Goal: Task Accomplishment & Management: Use online tool/utility

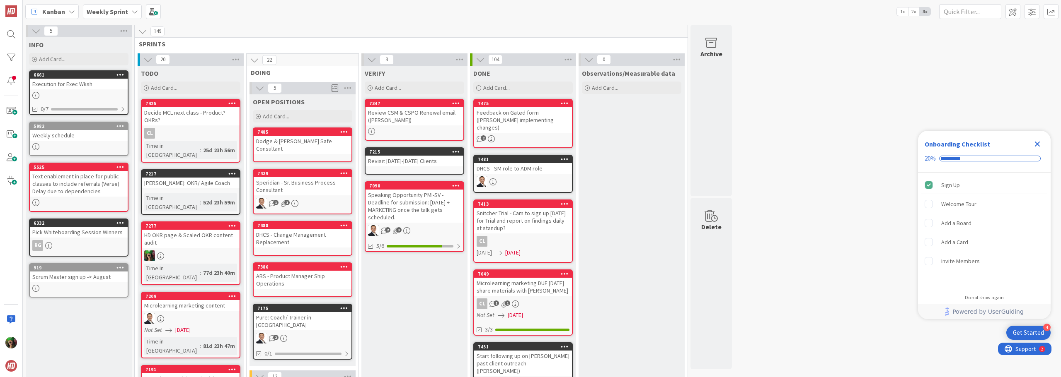
click at [1035, 143] on icon "Close Checklist" at bounding box center [1037, 144] width 5 height 5
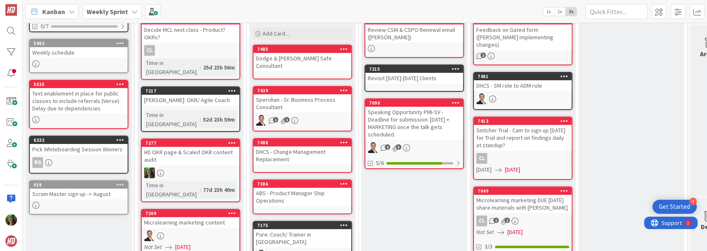
scroll to position [110, 0]
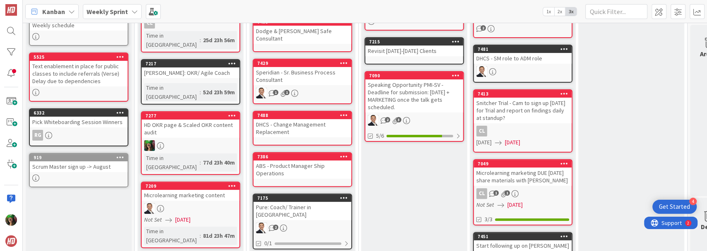
click at [294, 119] on div "DHCS - Change Management Replacement" at bounding box center [303, 128] width 98 height 18
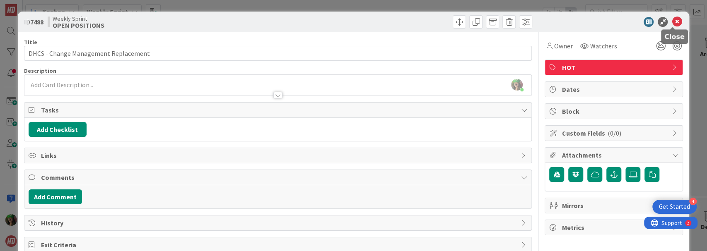
click at [675, 21] on icon at bounding box center [677, 22] width 10 height 10
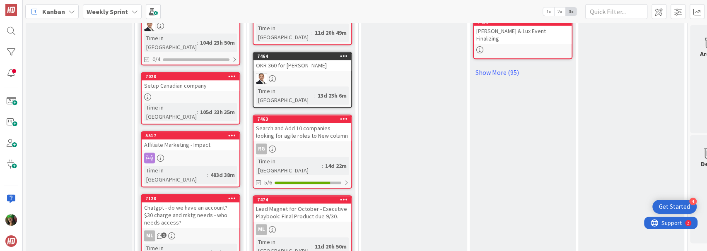
scroll to position [580, 0]
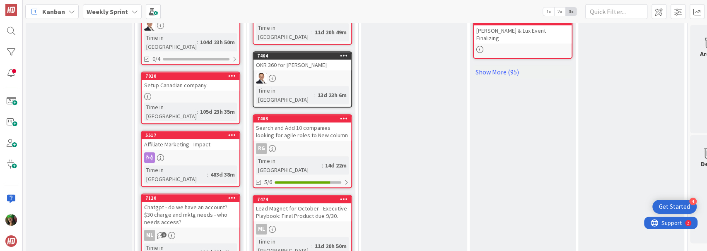
click at [287, 143] on div "RG" at bounding box center [303, 148] width 98 height 11
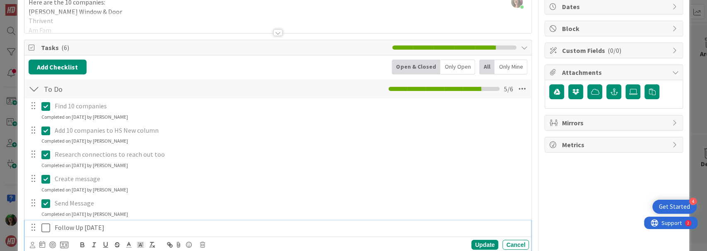
click at [44, 227] on icon at bounding box center [45, 228] width 9 height 10
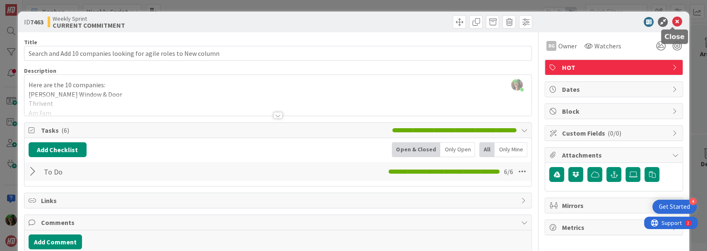
click at [673, 23] on icon at bounding box center [677, 22] width 10 height 10
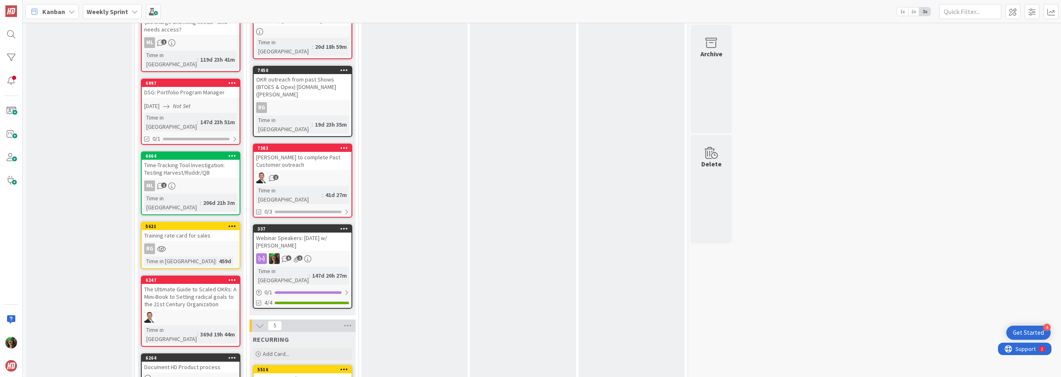
scroll to position [773, 0]
